Goal: Task Accomplishment & Management: Manage account settings

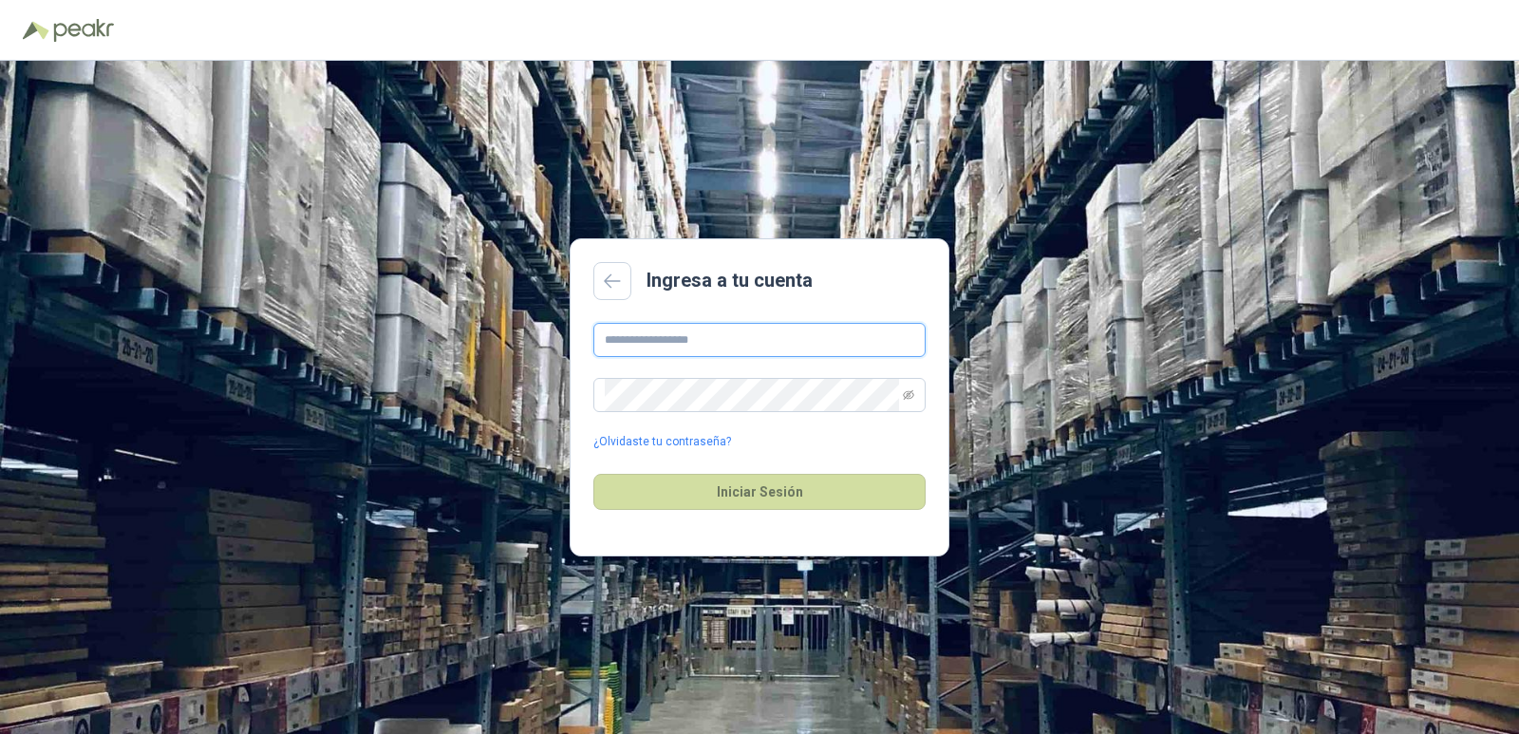
type input "**********"
click at [632, 511] on div "Iniciar Sesión" at bounding box center [759, 492] width 332 height 82
click at [652, 498] on button "Iniciar Sesión" at bounding box center [759, 492] width 332 height 36
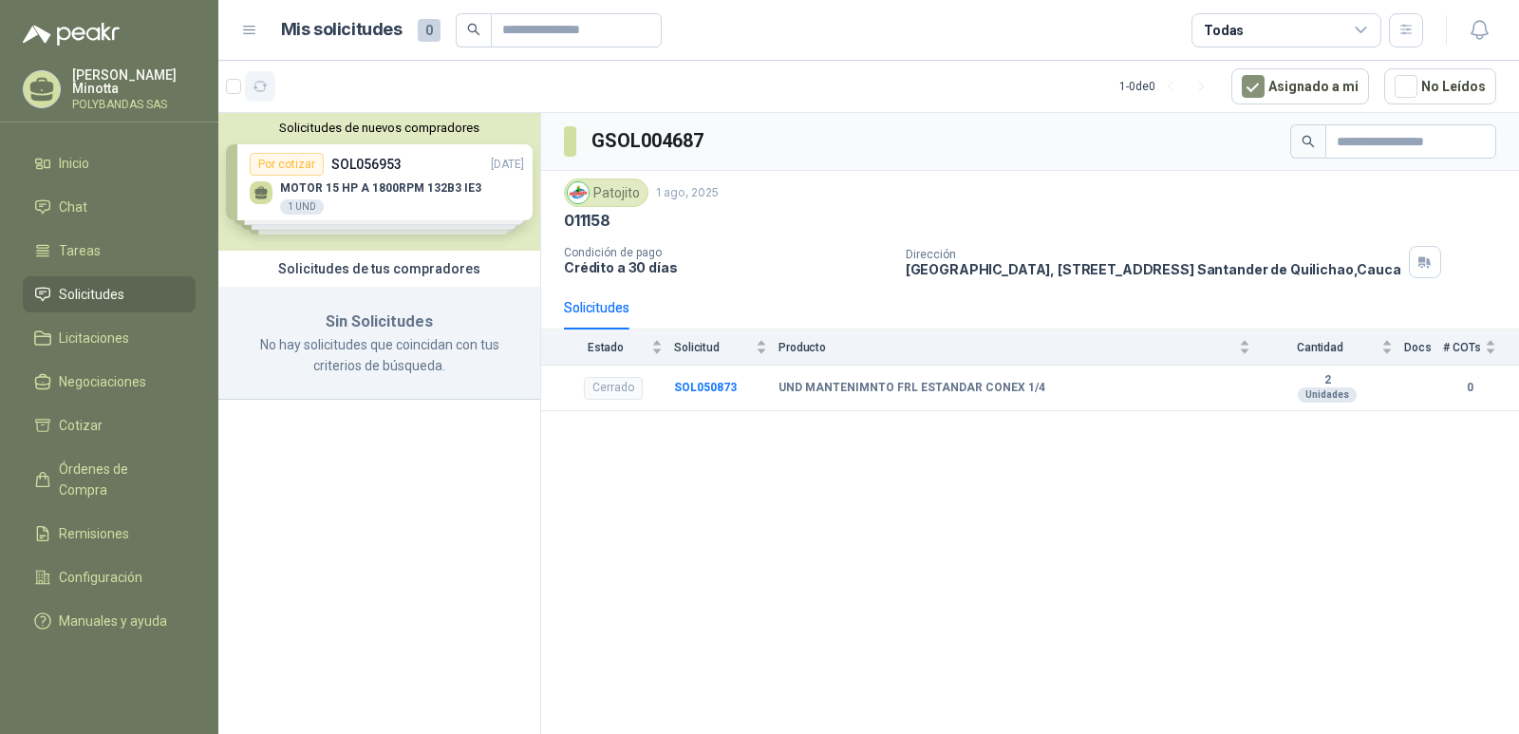
click at [258, 90] on icon "button" at bounding box center [260, 87] width 16 height 16
click at [110, 73] on p "Solanyi [PERSON_NAME]" at bounding box center [133, 81] width 123 height 27
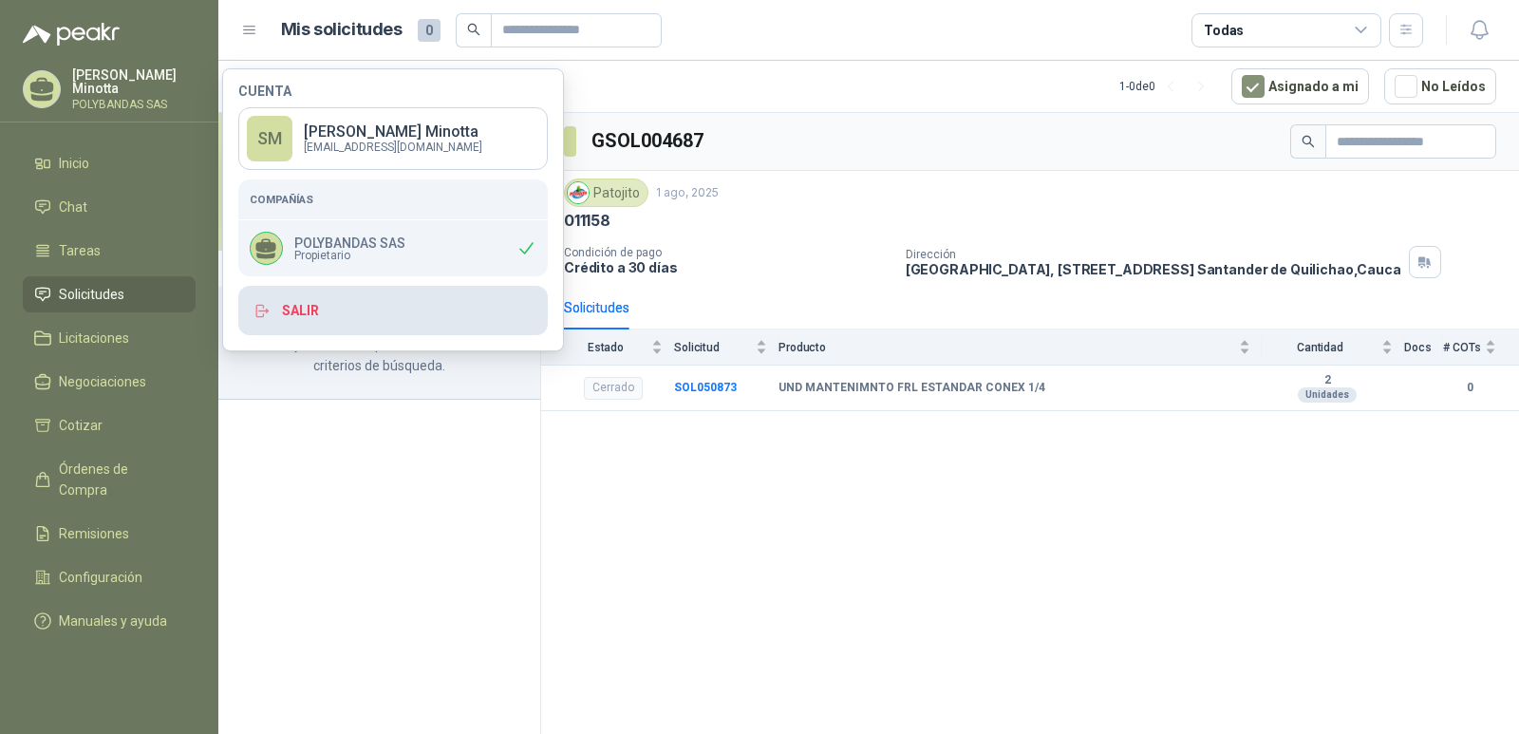
click at [292, 316] on button "Salir" at bounding box center [392, 310] width 309 height 49
